Goal: Transaction & Acquisition: Purchase product/service

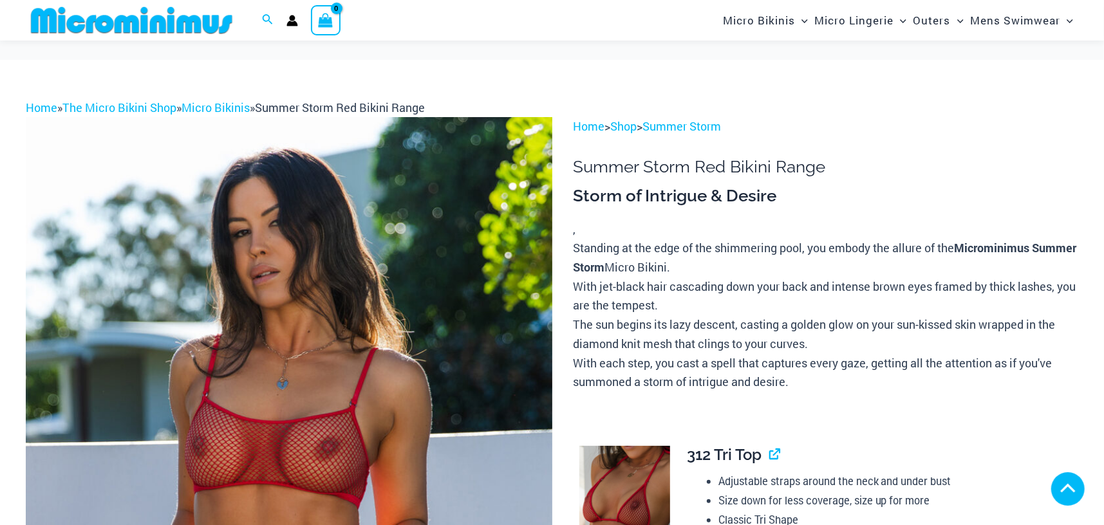
scroll to position [393, 0]
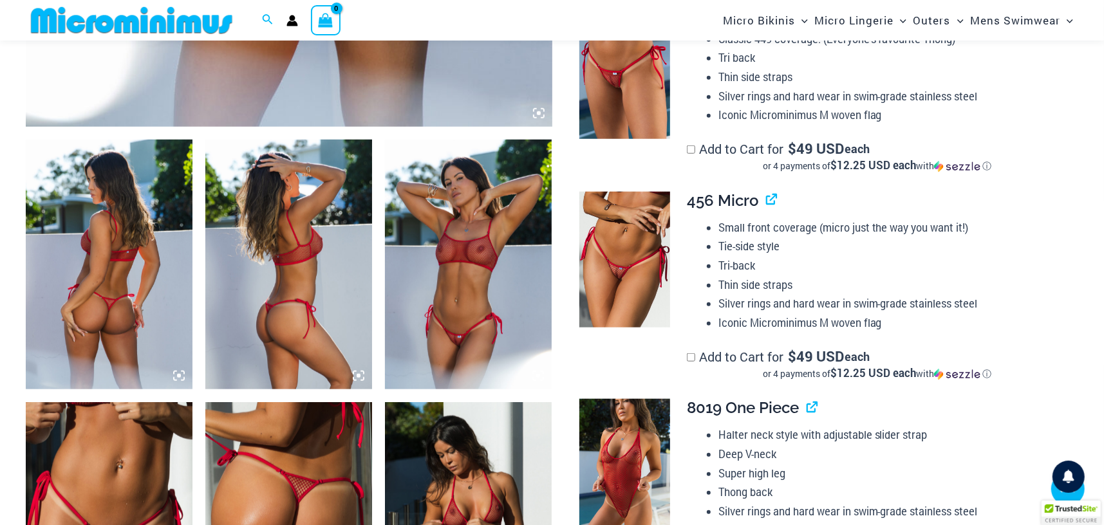
scroll to position [771, 0]
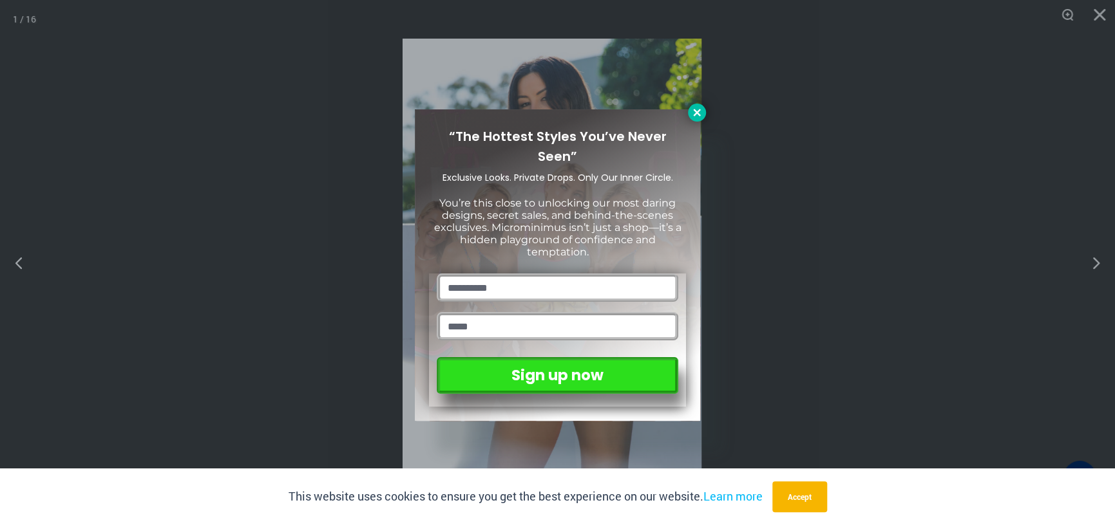
click at [695, 117] on icon at bounding box center [697, 113] width 12 height 12
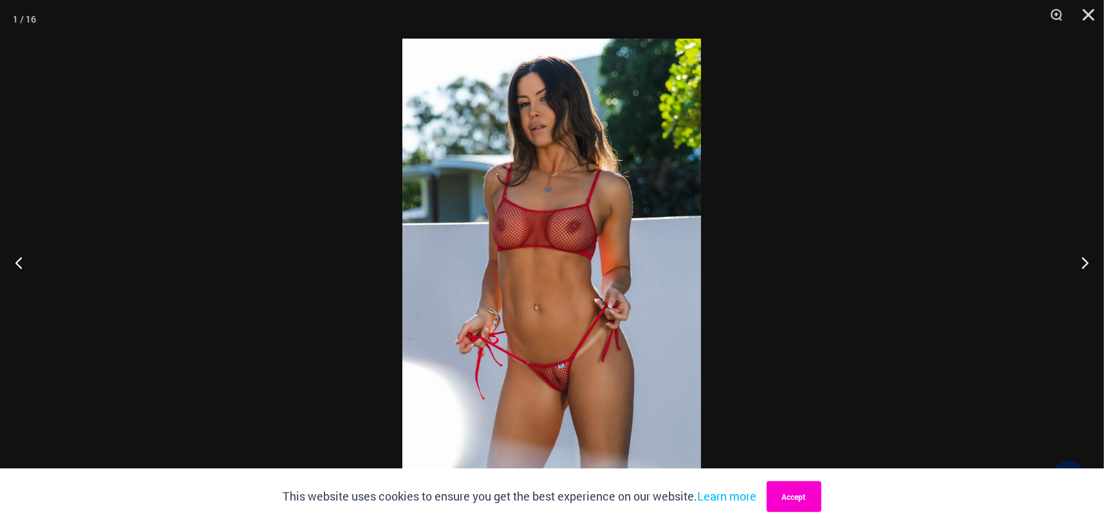
click at [802, 499] on button "Accept" at bounding box center [794, 497] width 55 height 31
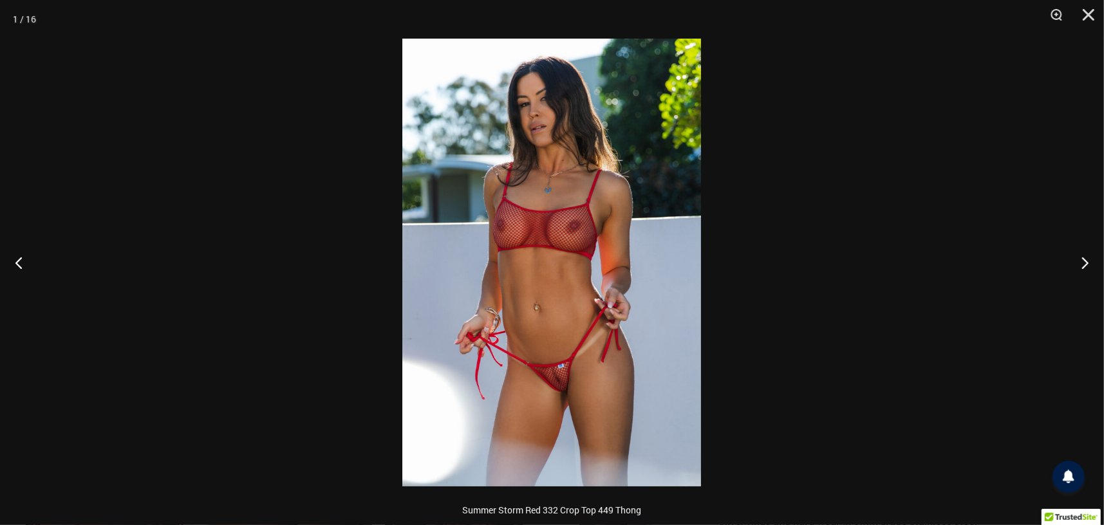
click at [650, 321] on img at bounding box center [551, 263] width 299 height 448
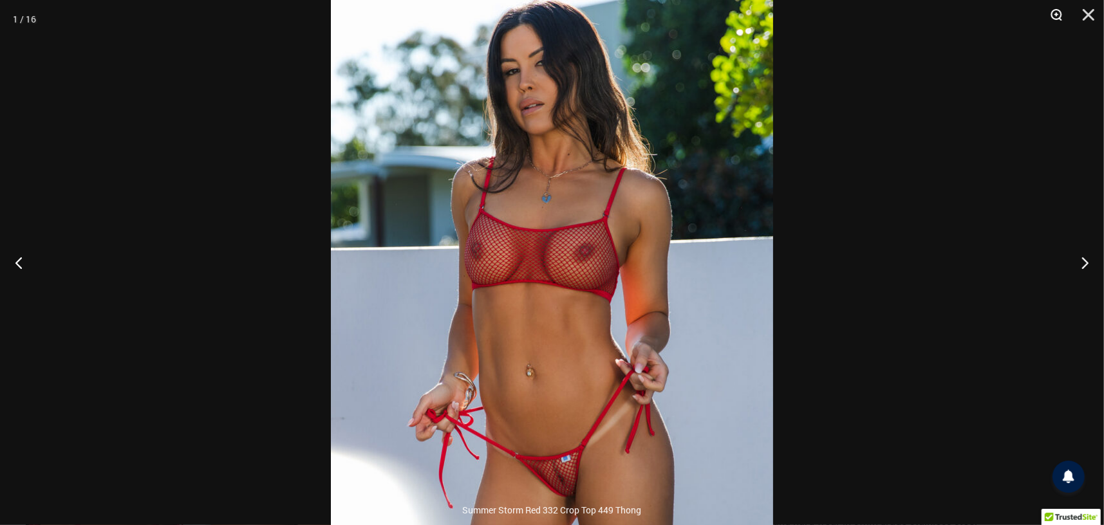
click at [1055, 14] on button "Zoom" at bounding box center [1052, 19] width 32 height 39
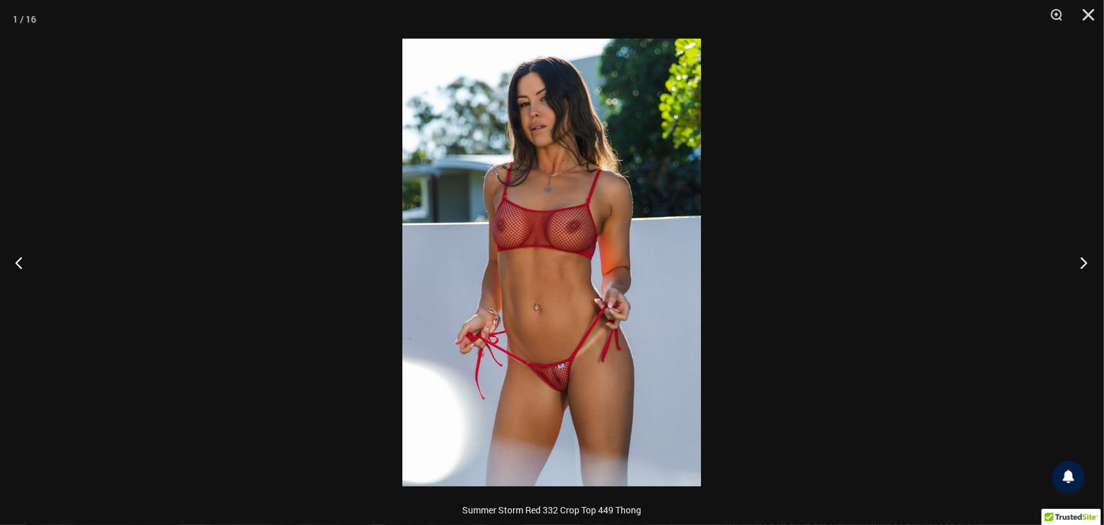
click at [1079, 259] on button "Next" at bounding box center [1080, 263] width 48 height 64
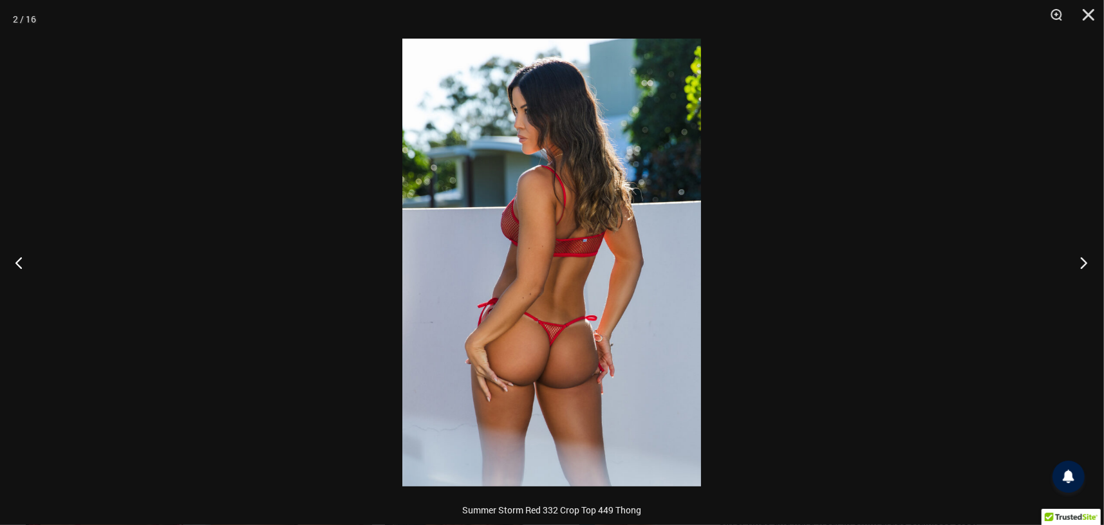
click at [1079, 259] on button "Next" at bounding box center [1080, 263] width 48 height 64
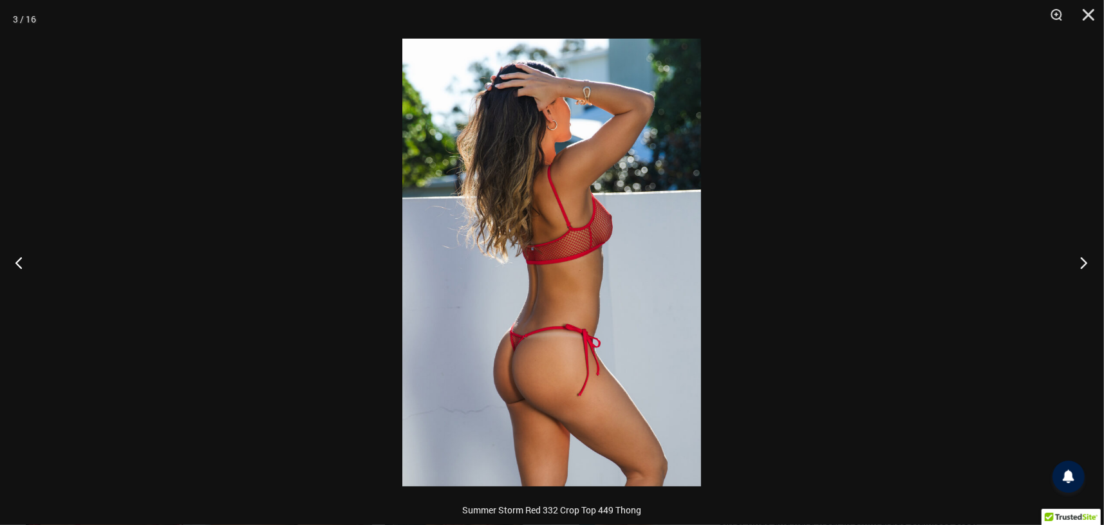
click at [1079, 259] on button "Next" at bounding box center [1080, 263] width 48 height 64
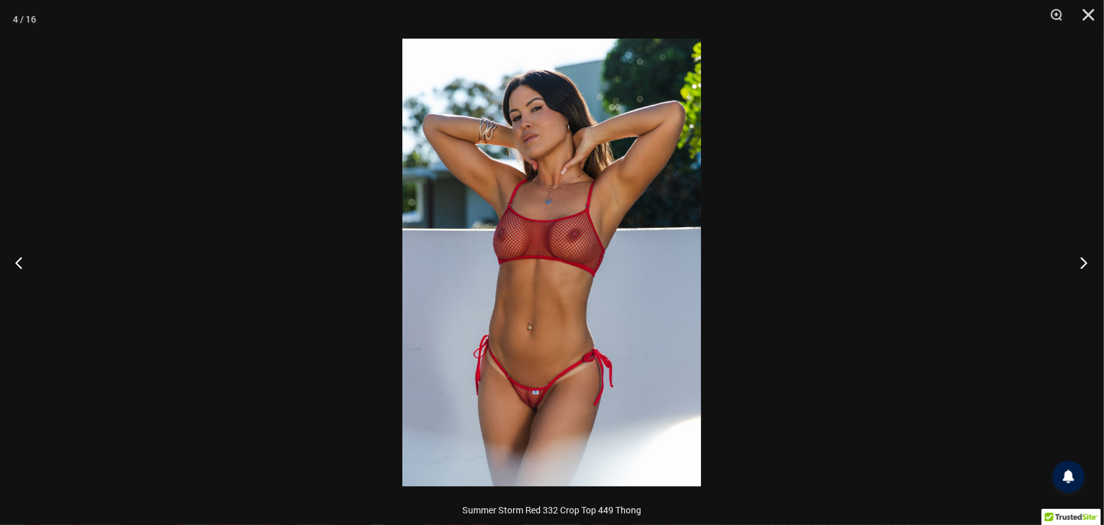
click at [1079, 259] on button "Next" at bounding box center [1080, 263] width 48 height 64
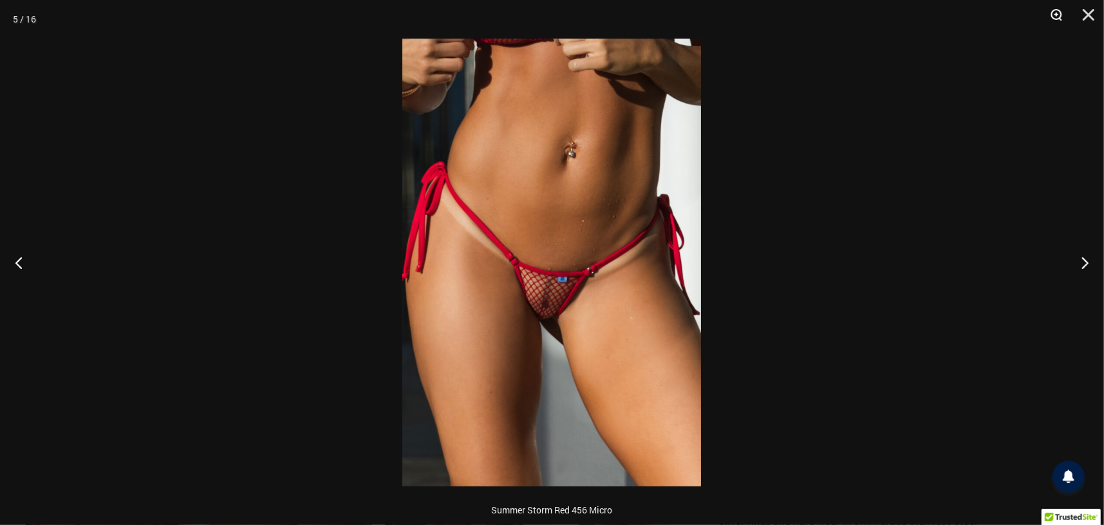
click at [1057, 12] on button "Zoom" at bounding box center [1052, 19] width 32 height 39
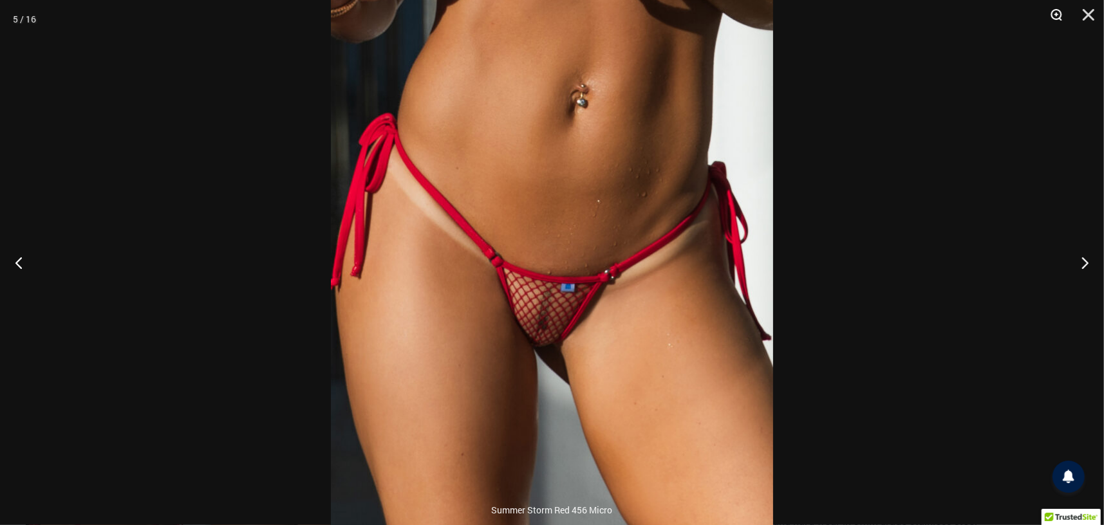
click at [1055, 16] on button "Zoom" at bounding box center [1052, 19] width 32 height 39
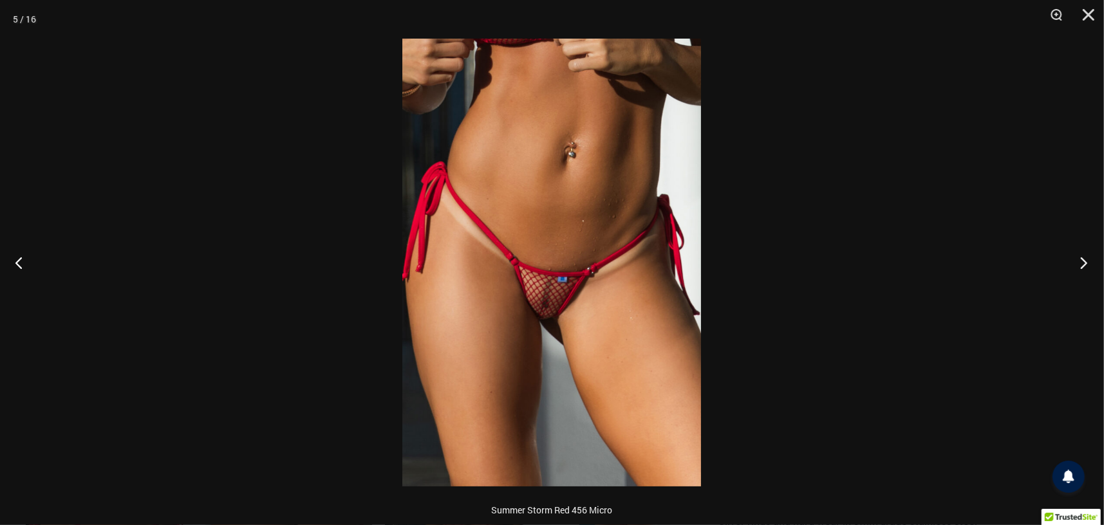
click at [1080, 261] on button "Next" at bounding box center [1080, 263] width 48 height 64
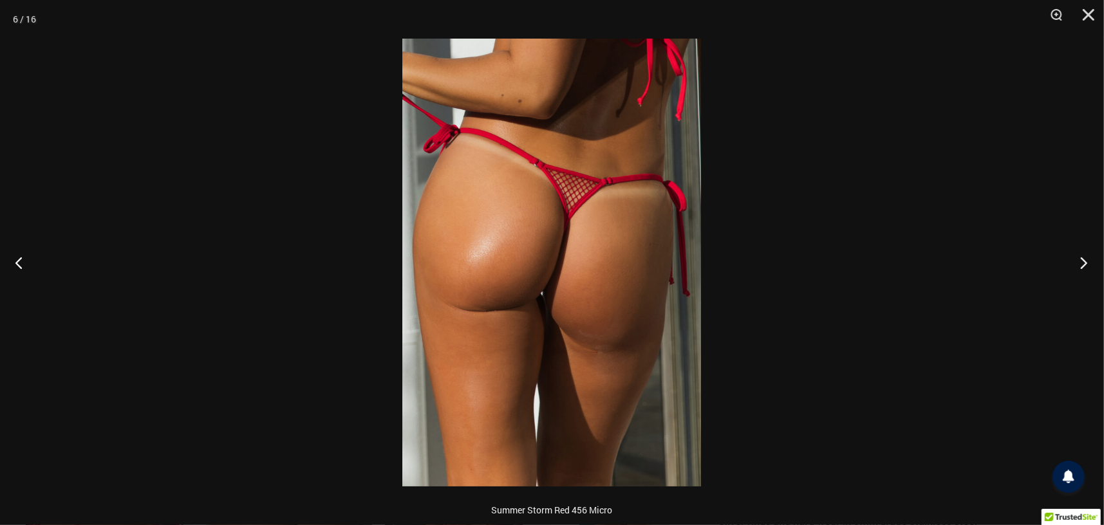
click at [1080, 261] on button "Next" at bounding box center [1080, 263] width 48 height 64
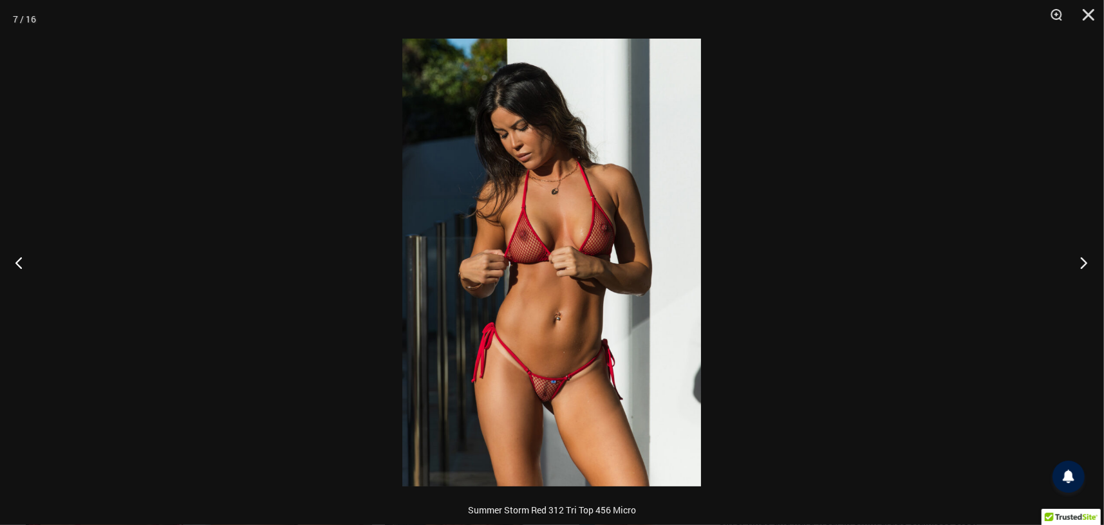
click at [1080, 261] on button "Next" at bounding box center [1080, 263] width 48 height 64
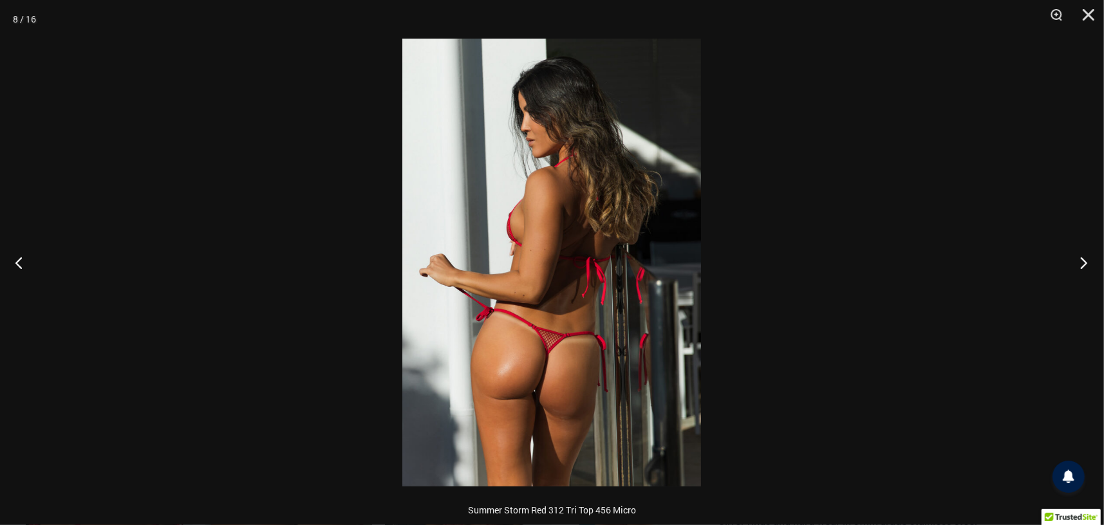
click at [1080, 261] on button "Next" at bounding box center [1080, 263] width 48 height 64
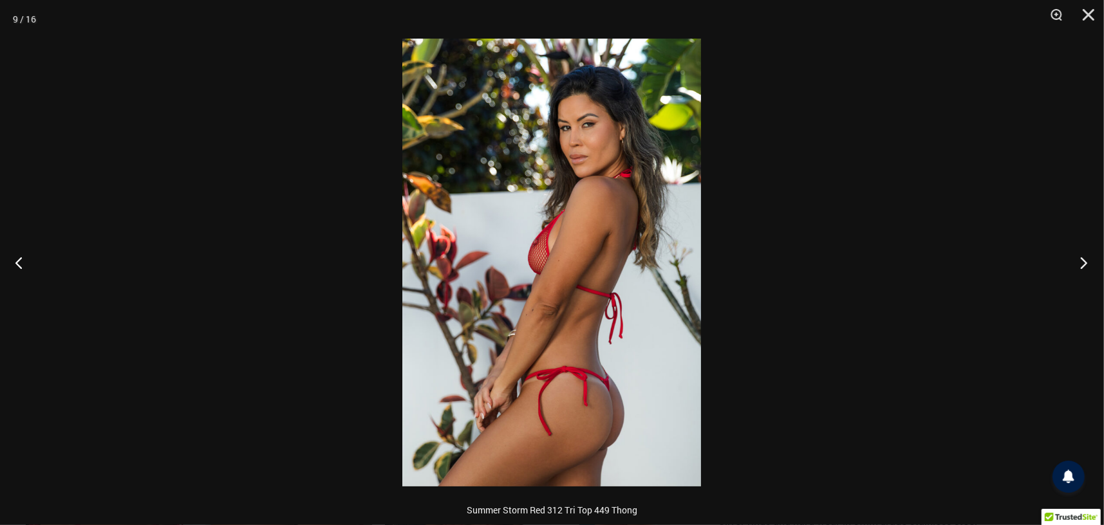
click at [1080, 261] on button "Next" at bounding box center [1080, 263] width 48 height 64
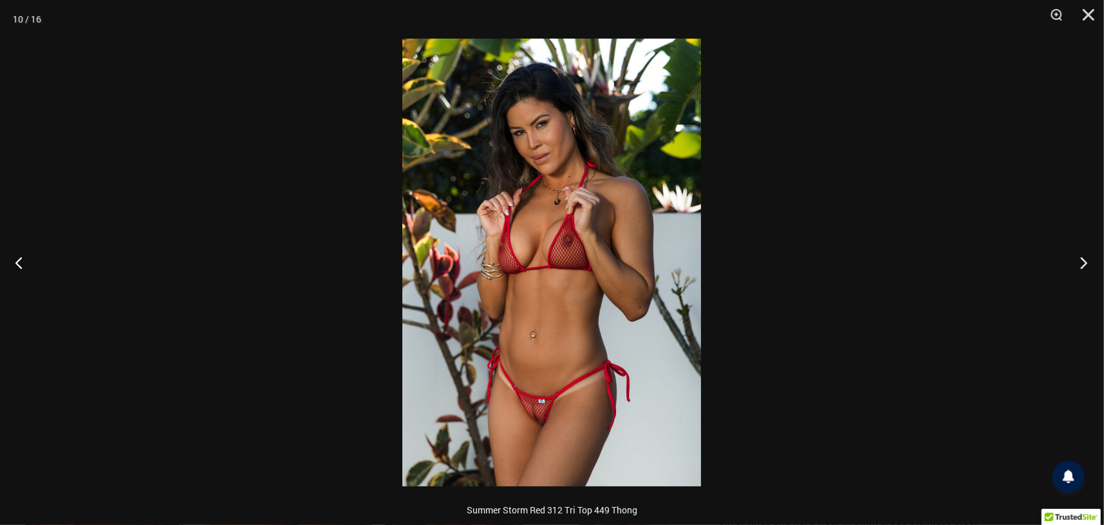
click at [1080, 261] on button "Next" at bounding box center [1080, 263] width 48 height 64
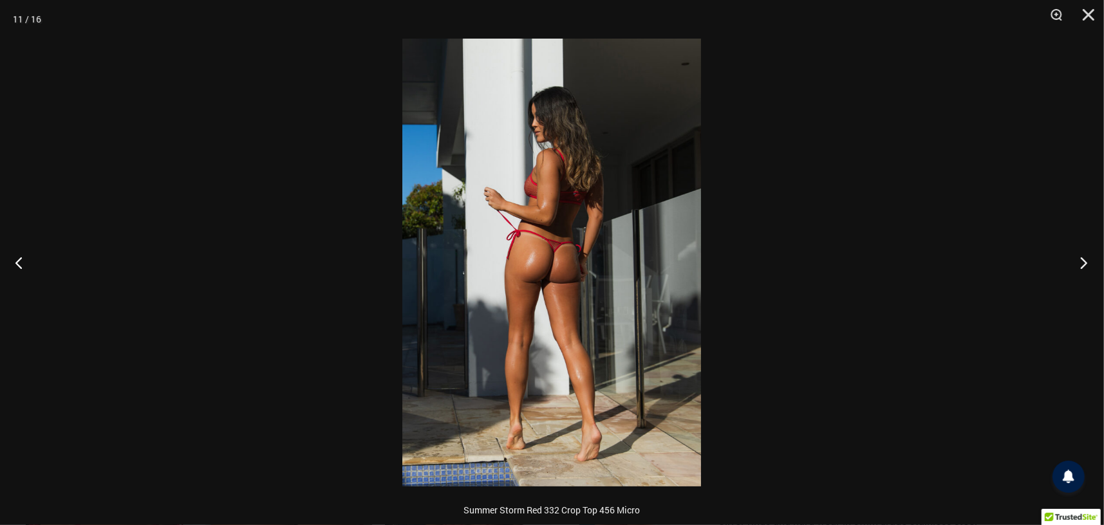
click at [1080, 261] on button "Next" at bounding box center [1080, 263] width 48 height 64
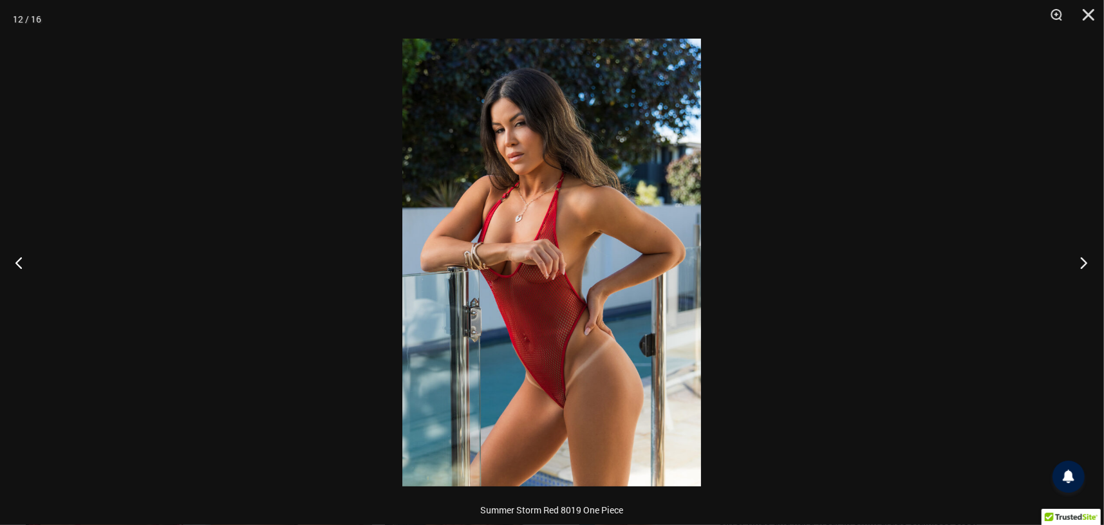
click at [1080, 261] on button "Next" at bounding box center [1080, 263] width 48 height 64
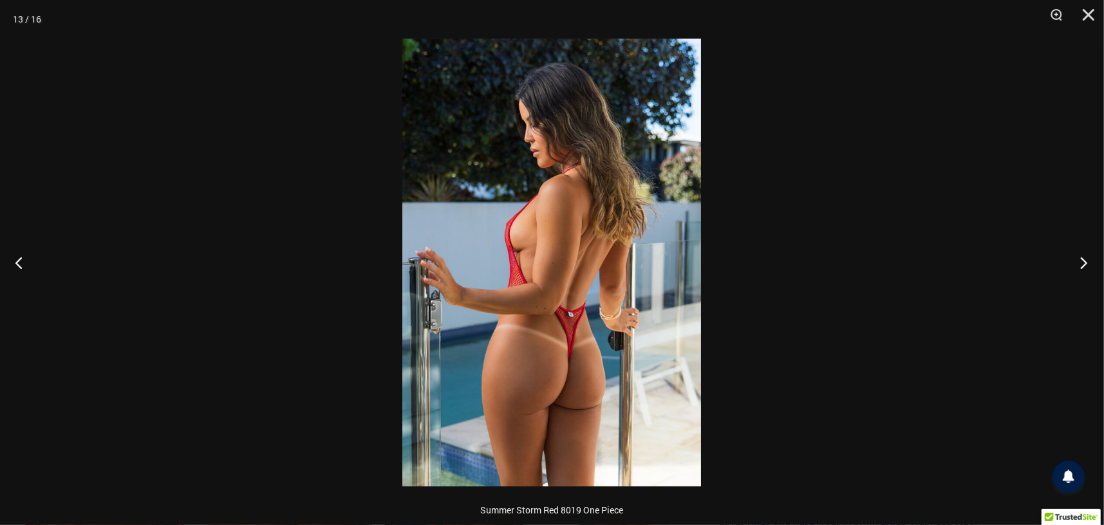
click at [1080, 261] on button "Next" at bounding box center [1080, 263] width 48 height 64
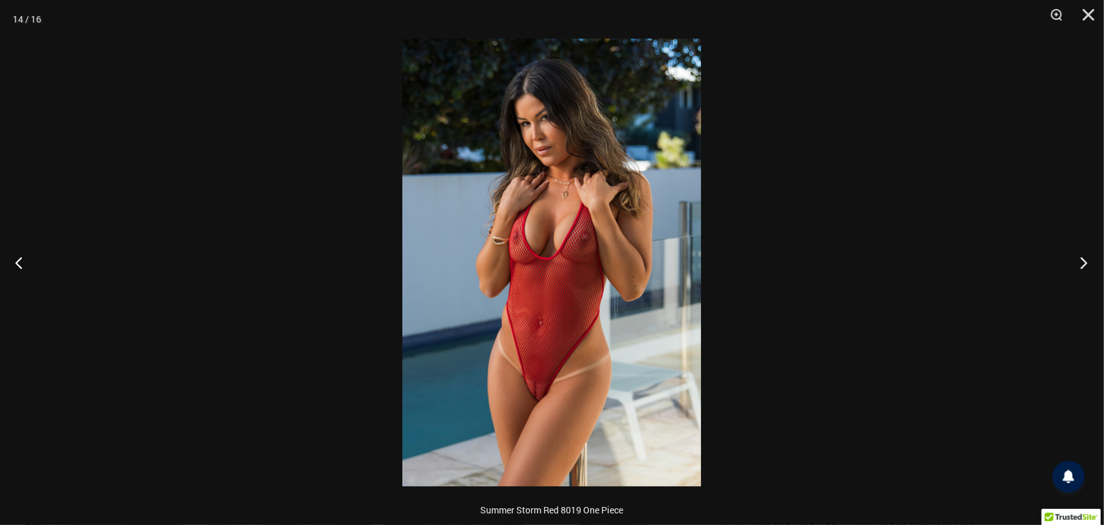
click at [1080, 261] on button "Next" at bounding box center [1080, 263] width 48 height 64
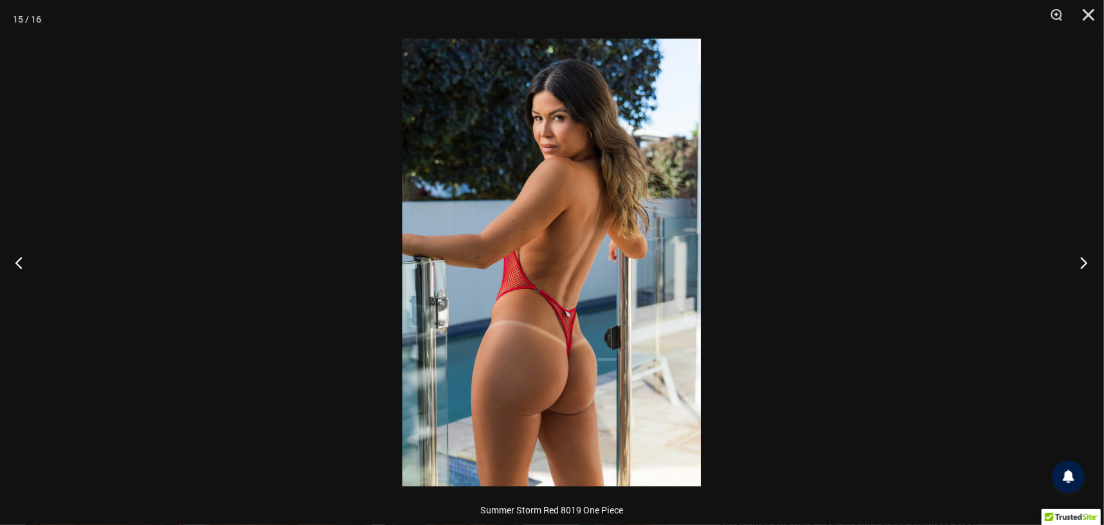
click at [1080, 261] on button "Next" at bounding box center [1080, 263] width 48 height 64
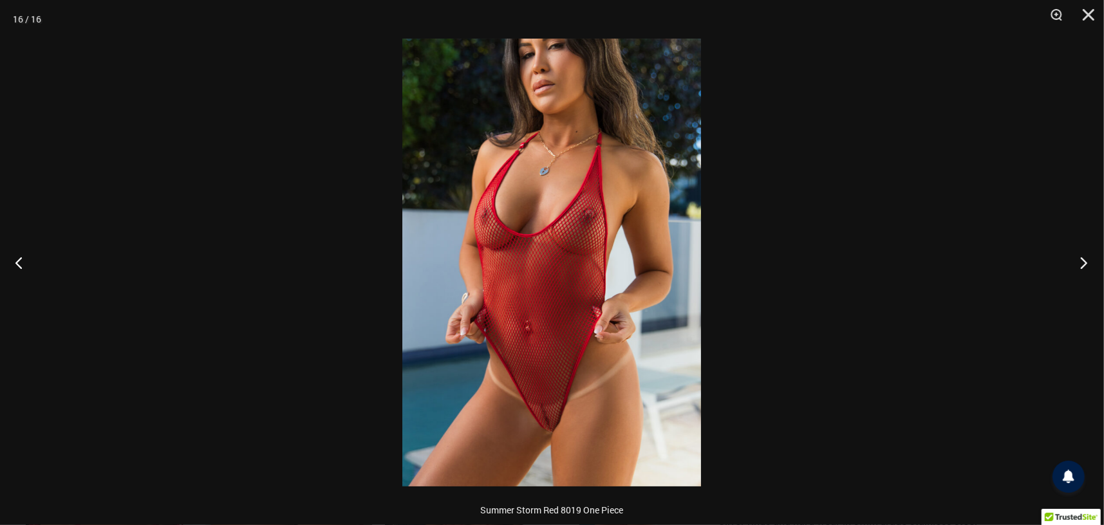
click at [1080, 261] on button "Next" at bounding box center [1080, 263] width 48 height 64
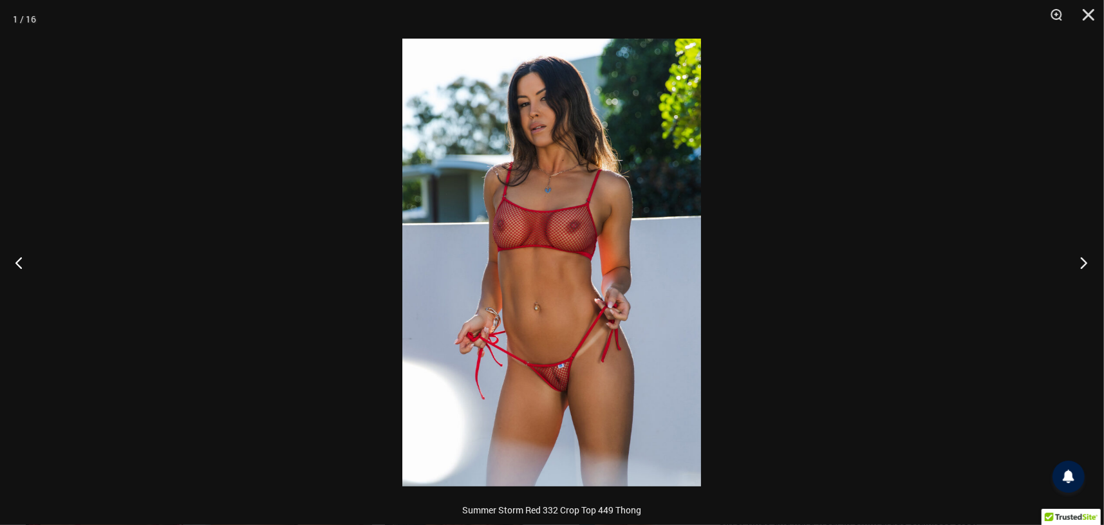
click at [1082, 261] on button "Next" at bounding box center [1080, 263] width 48 height 64
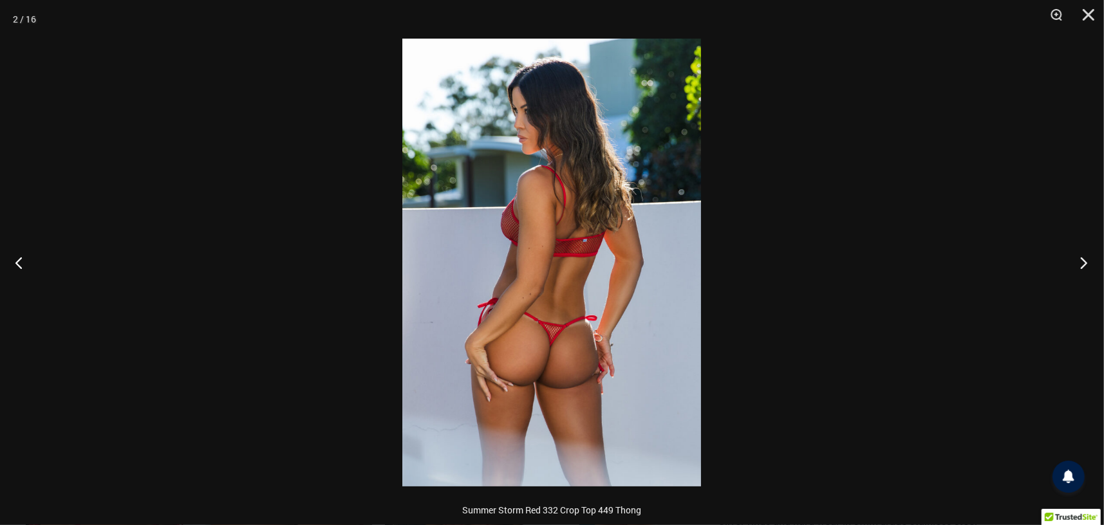
click at [1080, 267] on button "Next" at bounding box center [1080, 263] width 48 height 64
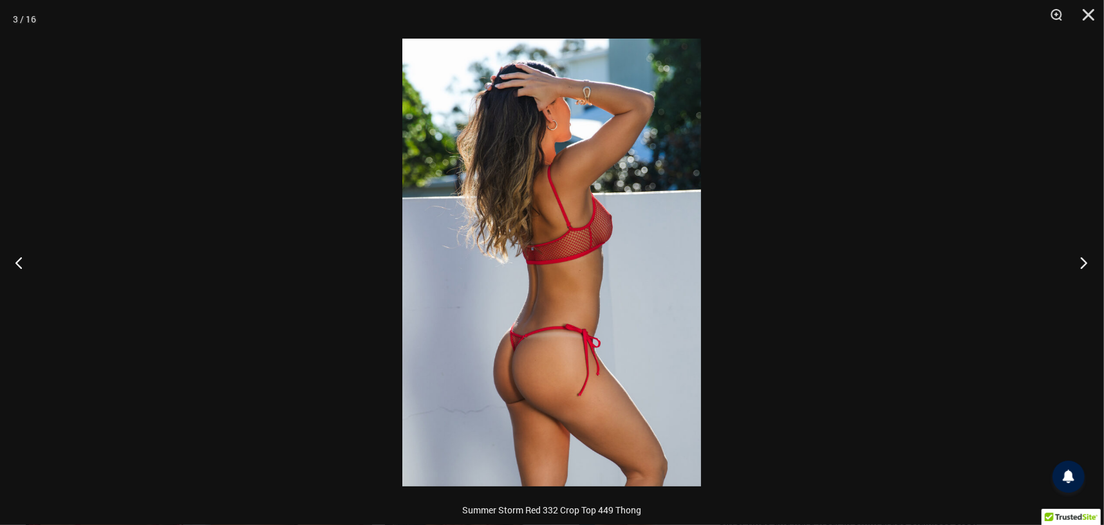
click at [1080, 267] on button "Next" at bounding box center [1080, 263] width 48 height 64
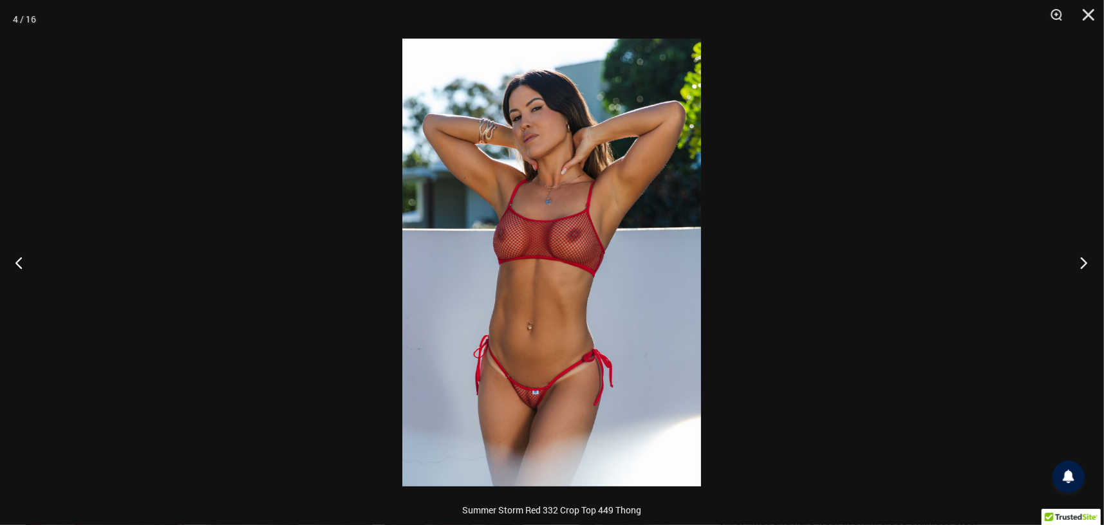
click at [1081, 266] on button "Next" at bounding box center [1080, 263] width 48 height 64
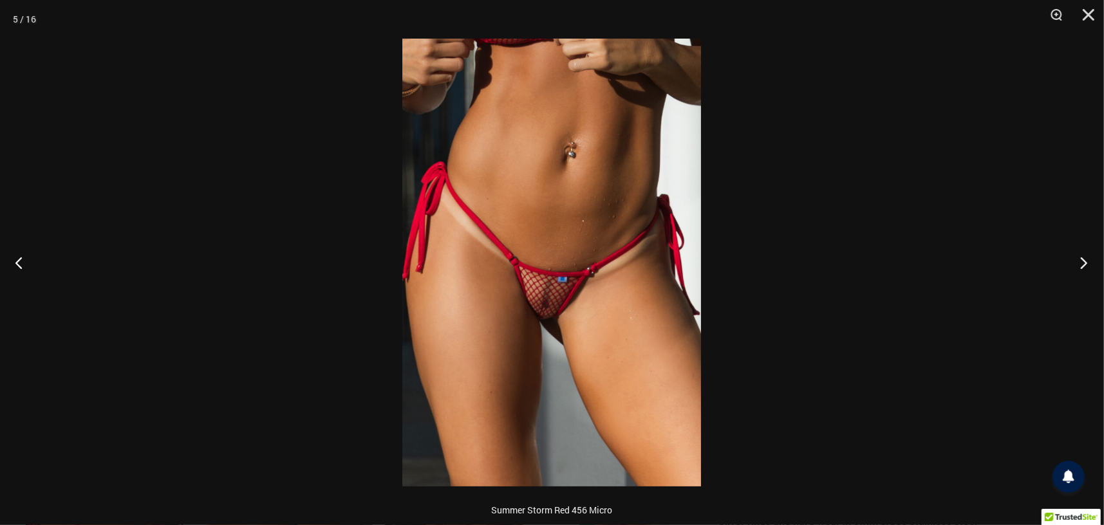
click at [1082, 267] on button "Next" at bounding box center [1080, 263] width 48 height 64
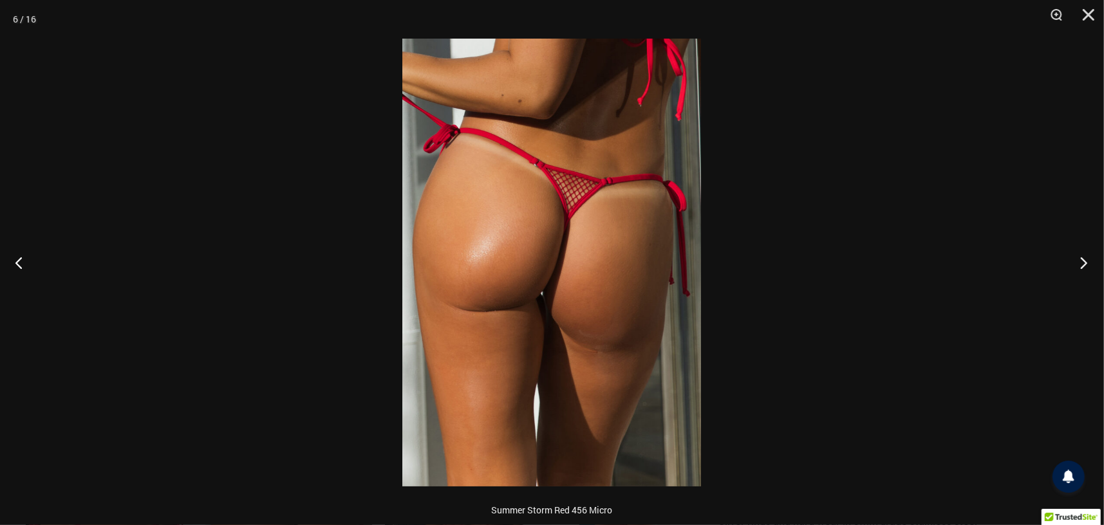
click at [1091, 264] on button "Next" at bounding box center [1080, 263] width 48 height 64
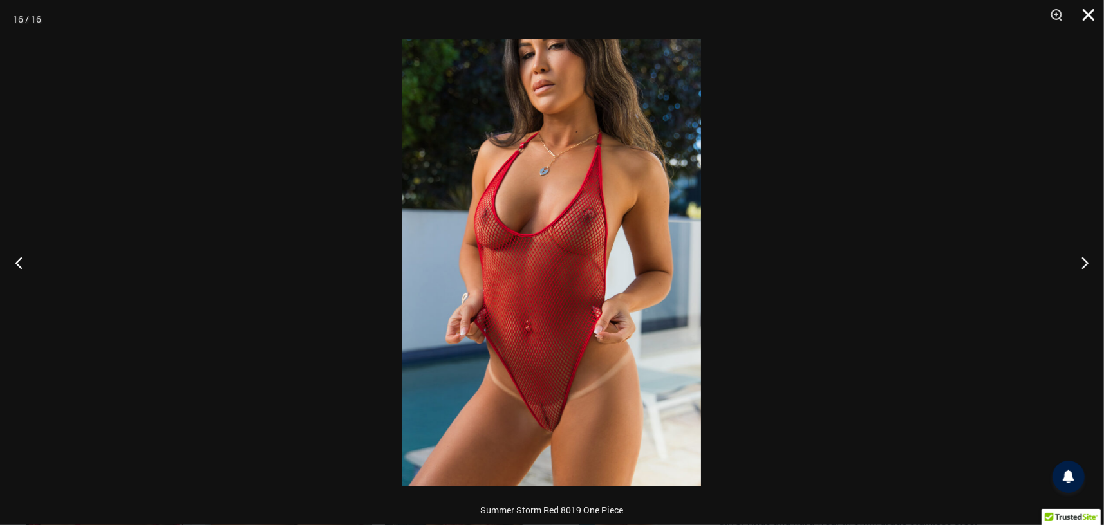
click at [1086, 16] on button "Close" at bounding box center [1084, 19] width 32 height 39
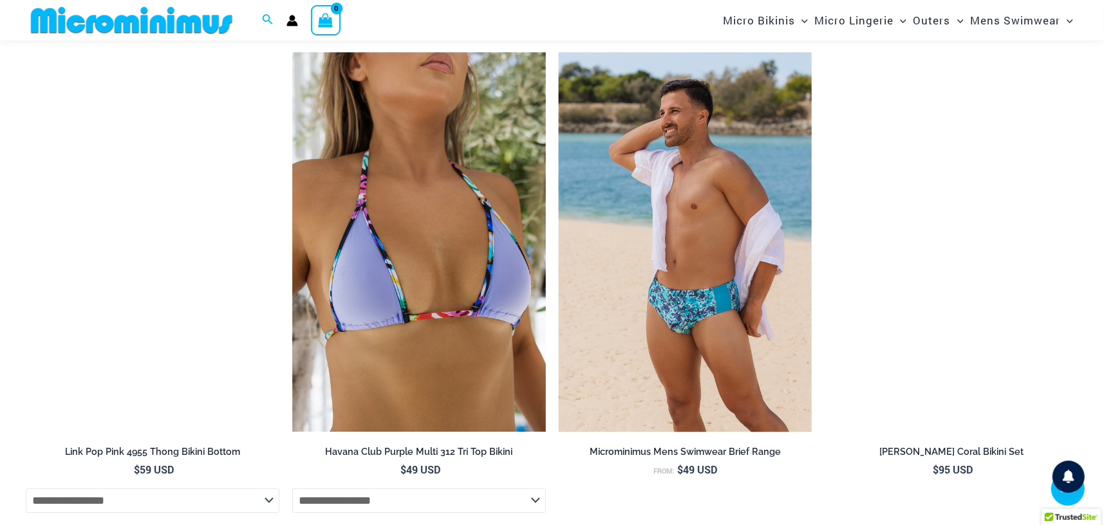
scroll to position [2767, 0]
